Goal: Find specific page/section: Find specific page/section

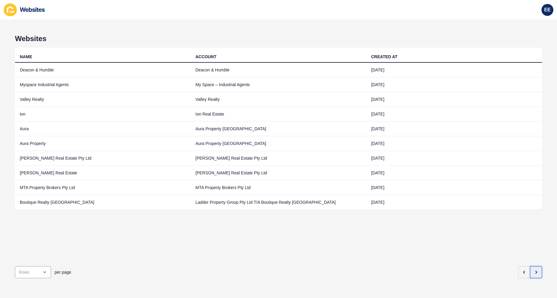
click at [536, 269] on button "button" at bounding box center [536, 272] width 12 height 12
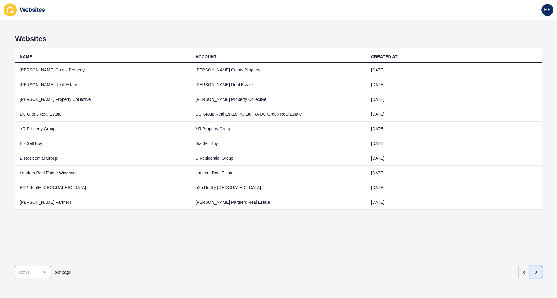
click at [534, 270] on icon "button" at bounding box center [536, 272] width 5 height 5
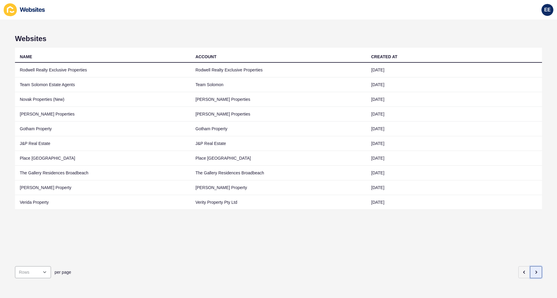
click at [534, 270] on icon "button" at bounding box center [536, 272] width 5 height 5
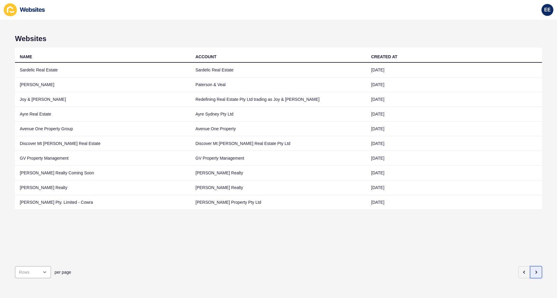
click at [534, 270] on icon "button" at bounding box center [536, 272] width 5 height 5
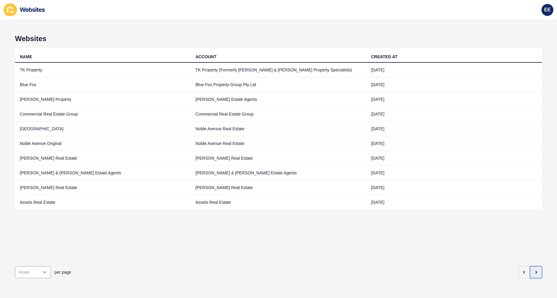
click at [534, 270] on icon "button" at bounding box center [536, 272] width 5 height 5
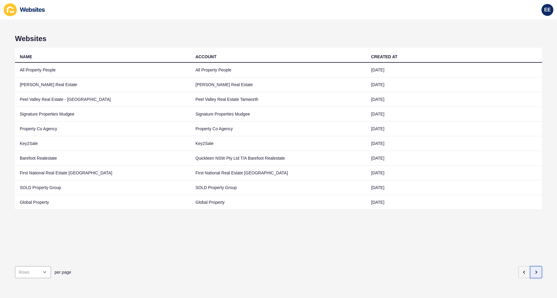
click at [534, 270] on icon "button" at bounding box center [536, 272] width 5 height 5
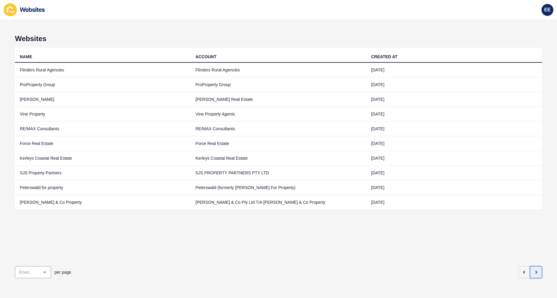
click at [534, 270] on icon "button" at bounding box center [536, 272] width 5 height 5
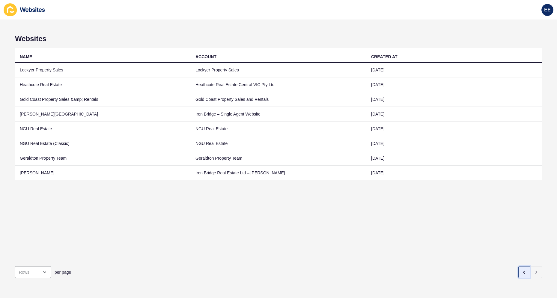
click at [522, 270] on icon "button" at bounding box center [524, 272] width 5 height 5
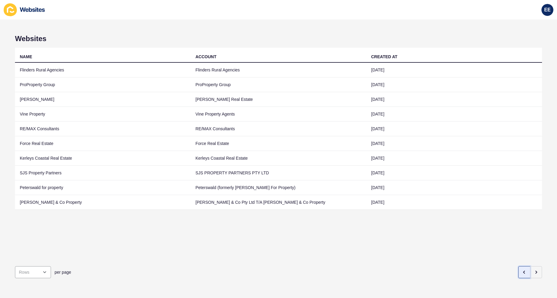
click at [522, 270] on icon "button" at bounding box center [524, 272] width 5 height 5
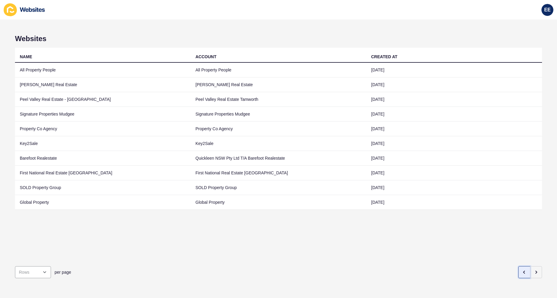
click at [522, 270] on icon "button" at bounding box center [524, 272] width 5 height 5
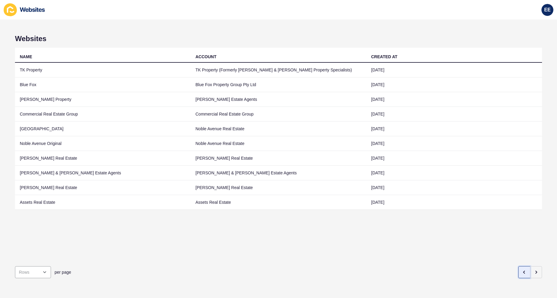
click at [522, 270] on icon "button" at bounding box center [524, 272] width 5 height 5
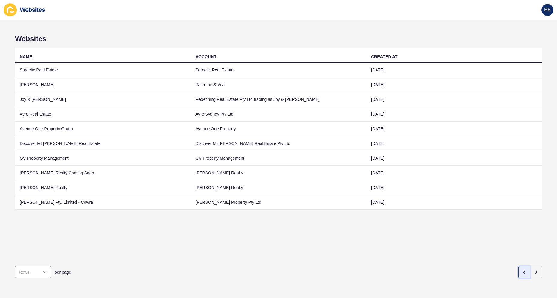
click at [522, 270] on icon "button" at bounding box center [524, 272] width 5 height 5
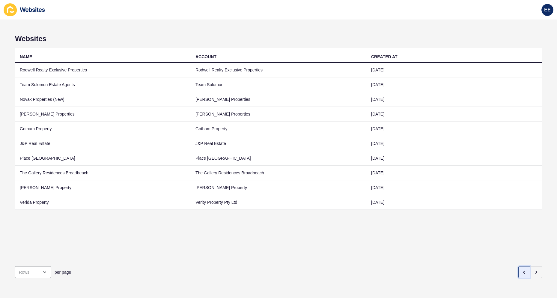
click at [522, 270] on icon "button" at bounding box center [524, 272] width 5 height 5
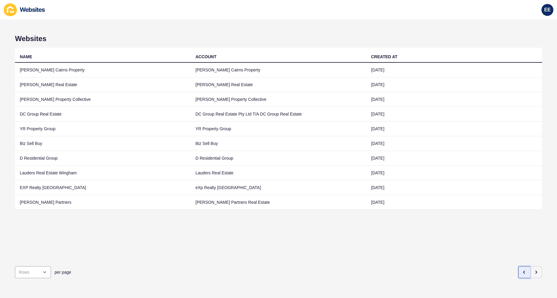
click at [522, 270] on icon "button" at bounding box center [524, 272] width 5 height 5
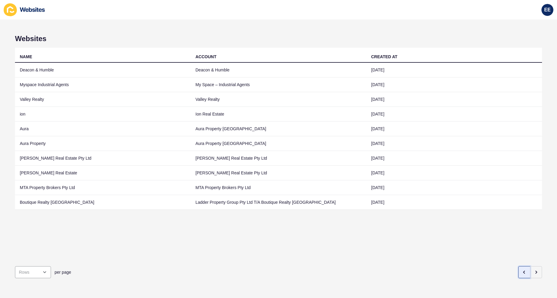
click at [522, 270] on icon "button" at bounding box center [524, 272] width 5 height 5
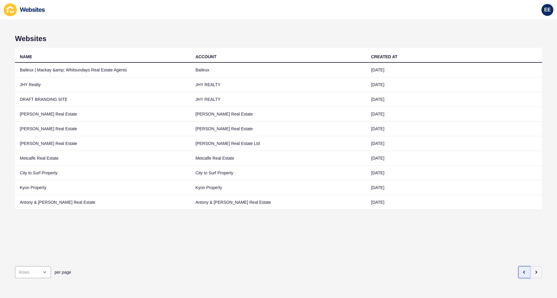
click at [522, 270] on icon "button" at bounding box center [524, 272] width 5 height 5
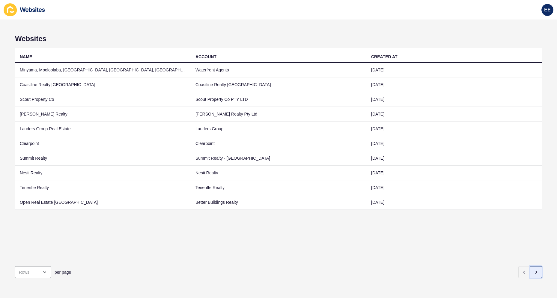
click at [535, 269] on button "button" at bounding box center [536, 272] width 12 height 12
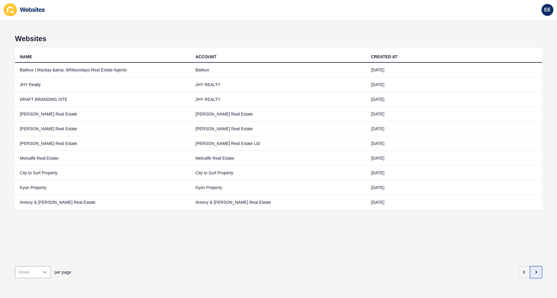
click at [537, 270] on button "button" at bounding box center [536, 272] width 12 height 12
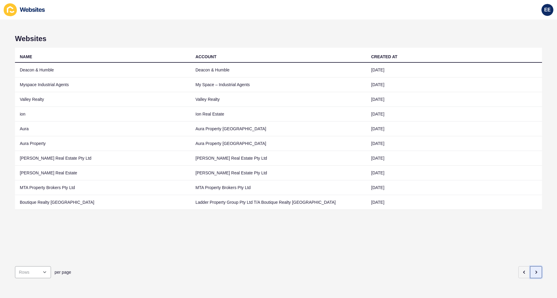
click at [537, 270] on button "button" at bounding box center [536, 272] width 12 height 12
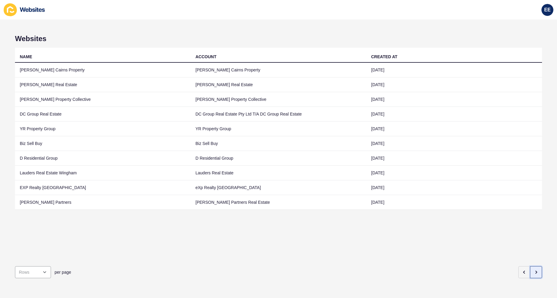
click at [537, 270] on button "button" at bounding box center [536, 272] width 12 height 12
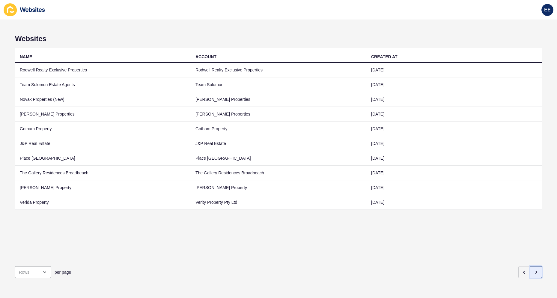
click at [537, 270] on button "button" at bounding box center [536, 272] width 12 height 12
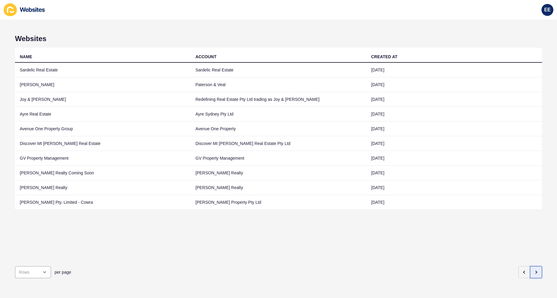
click at [537, 270] on button "button" at bounding box center [536, 272] width 12 height 12
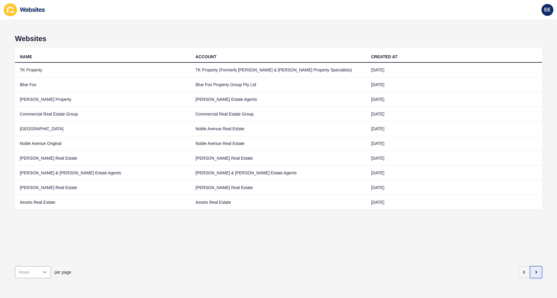
click at [537, 270] on button "button" at bounding box center [536, 272] width 12 height 12
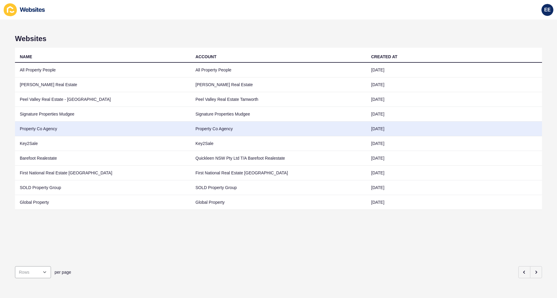
click at [41, 128] on td "Property Co Agency" at bounding box center [103, 128] width 176 height 15
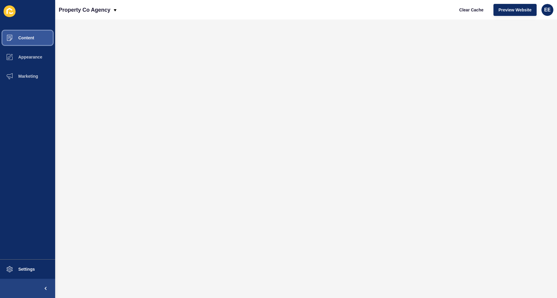
click at [26, 32] on button "Content" at bounding box center [27, 37] width 55 height 19
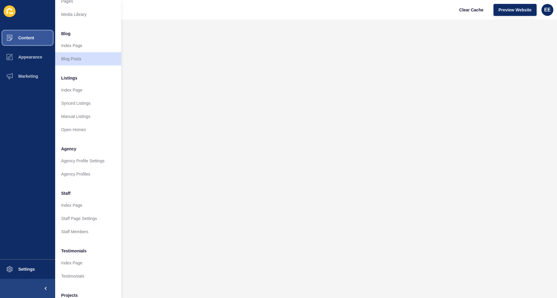
scroll to position [30, 0]
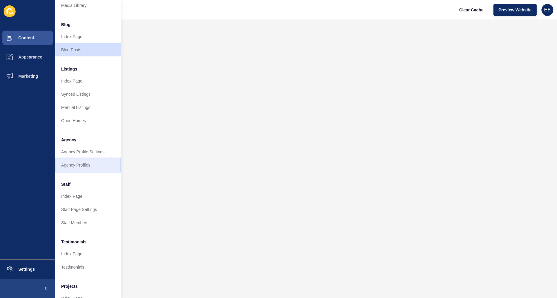
drag, startPoint x: 77, startPoint y: 165, endPoint x: 100, endPoint y: 167, distance: 22.3
click at [78, 165] on link "Agency Profiles" at bounding box center [88, 164] width 66 height 13
